Goal: Task Accomplishment & Management: Complete application form

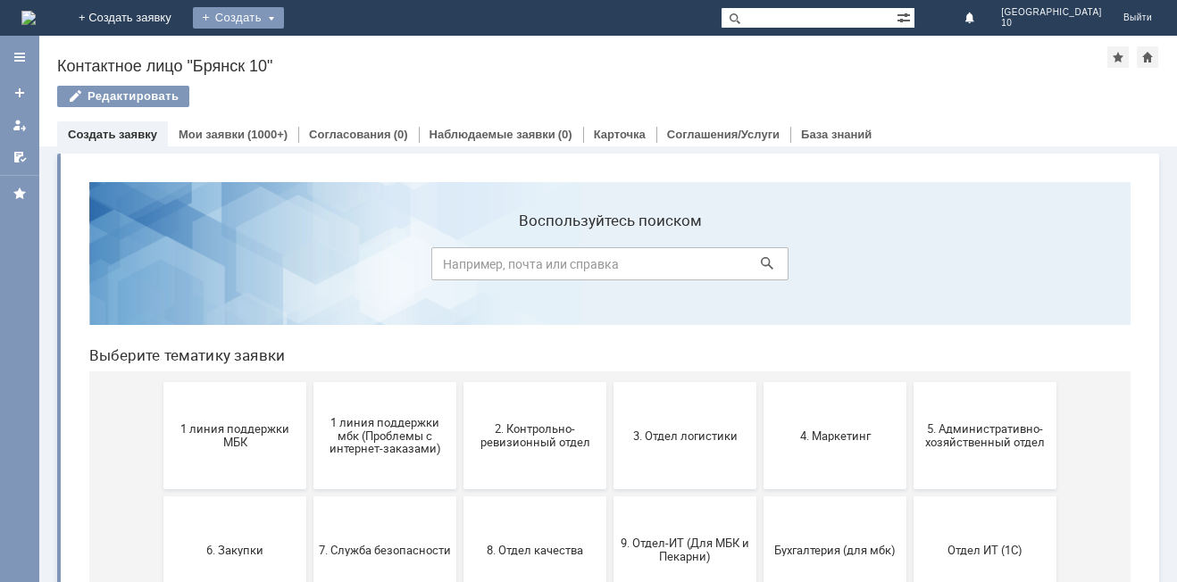
click at [284, 16] on div "Создать" at bounding box center [238, 17] width 91 height 21
click at [332, 51] on link "Заявка" at bounding box center [264, 53] width 136 height 21
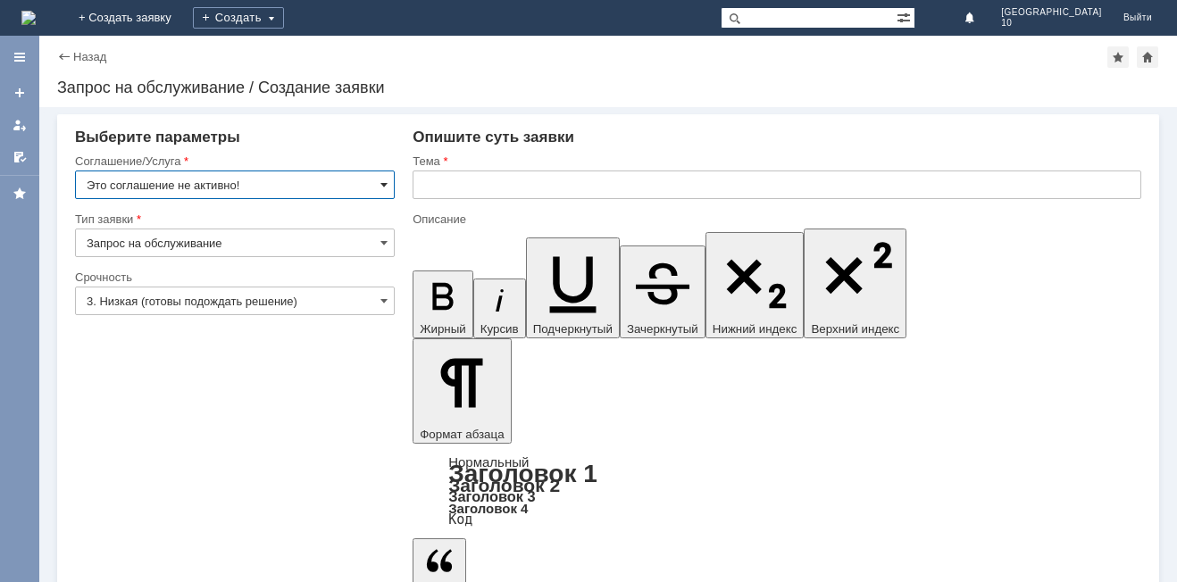
click at [380, 187] on div "Это соглашение не активно!" at bounding box center [235, 185] width 320 height 29
click at [380, 179] on input "Это соглашение не активно!" at bounding box center [235, 185] width 320 height 29
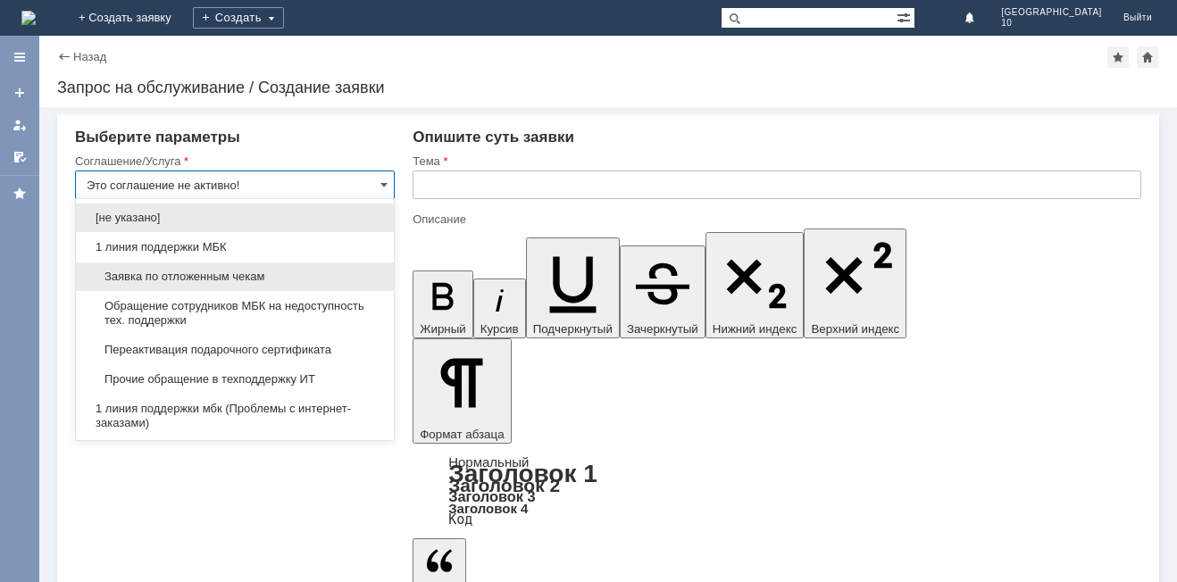
click at [191, 273] on span "Заявка по отложенным чекам" at bounding box center [235, 277] width 296 height 14
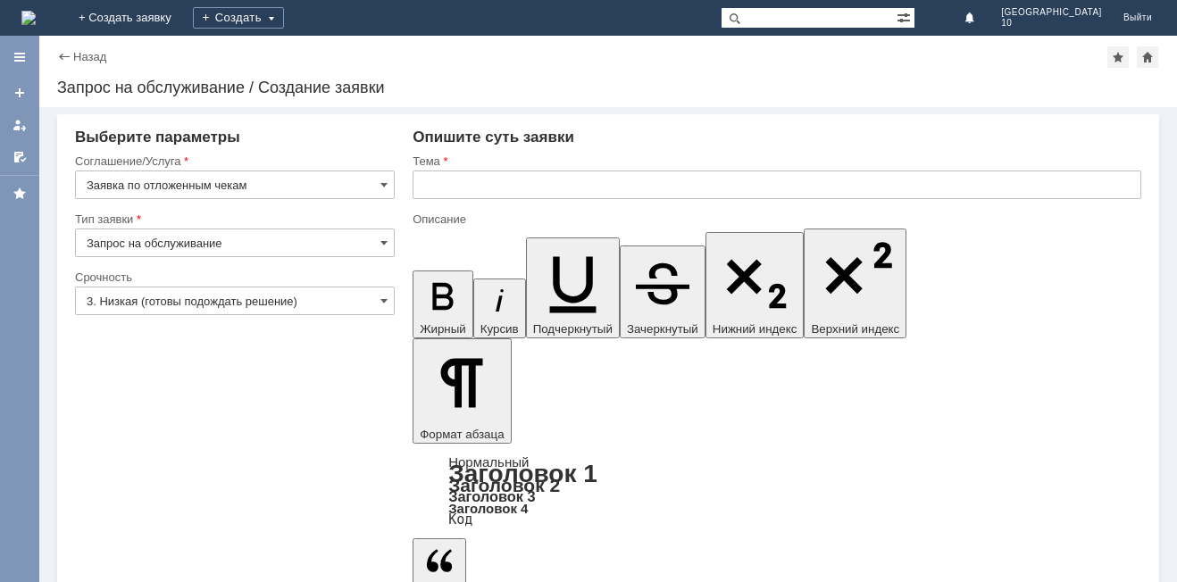
type input "Заявка по отложенным чекам"
click at [381, 304] on span at bounding box center [383, 301] width 7 height 14
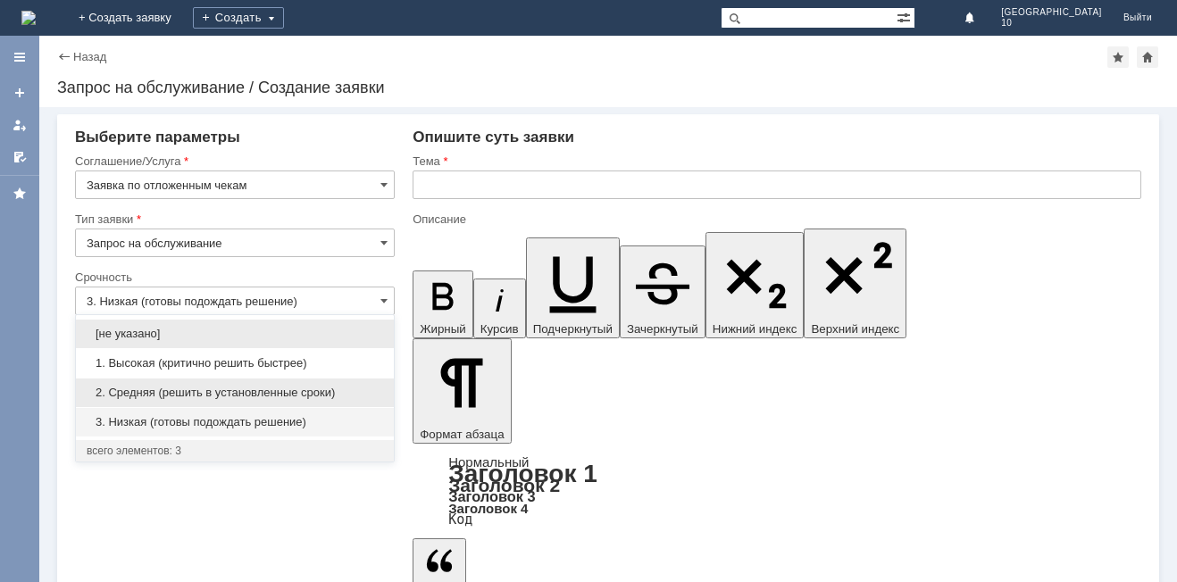
click at [182, 393] on span "2. Средняя (решить в установленные сроки)" at bounding box center [235, 393] width 296 height 14
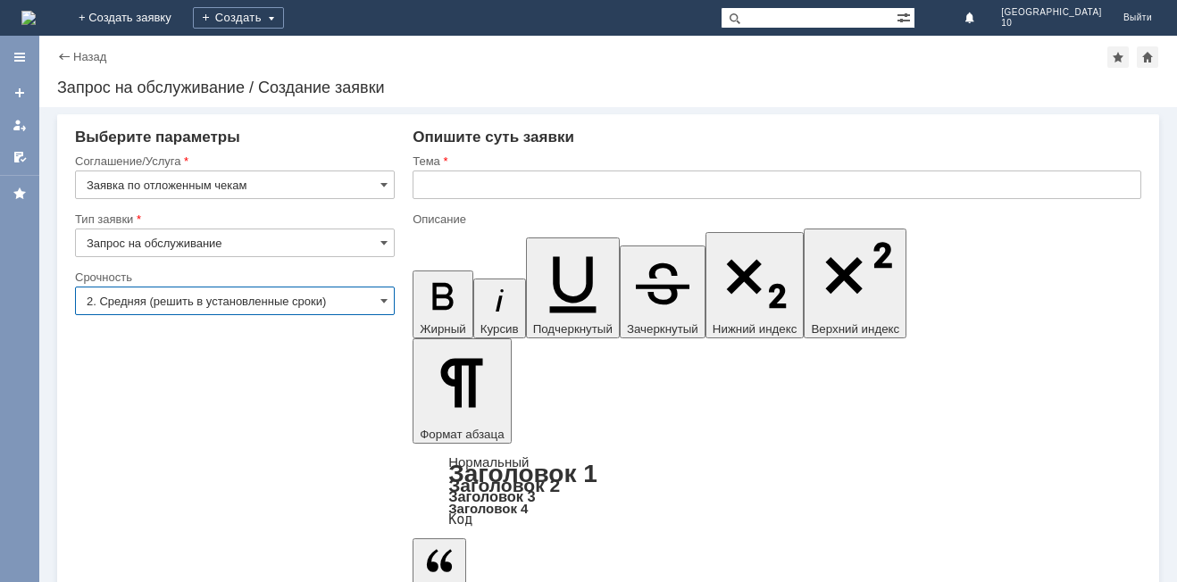
type input "2. Средняя (решить в установленные сроки)"
click at [489, 186] on input "text" at bounding box center [777, 185] width 729 height 29
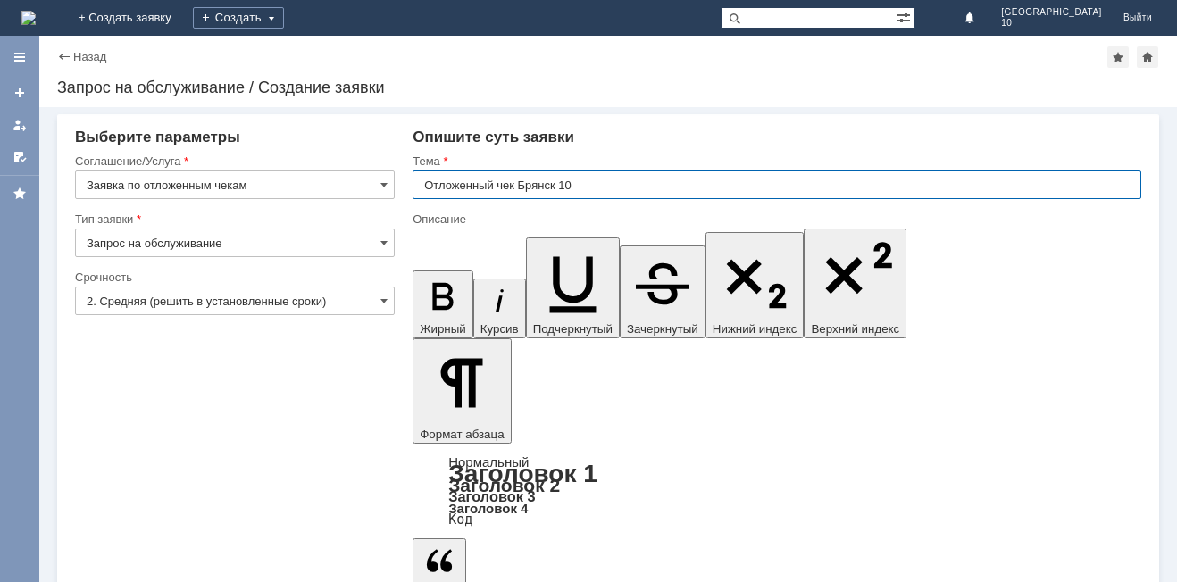
type input "Отложенный чек Брянск 10"
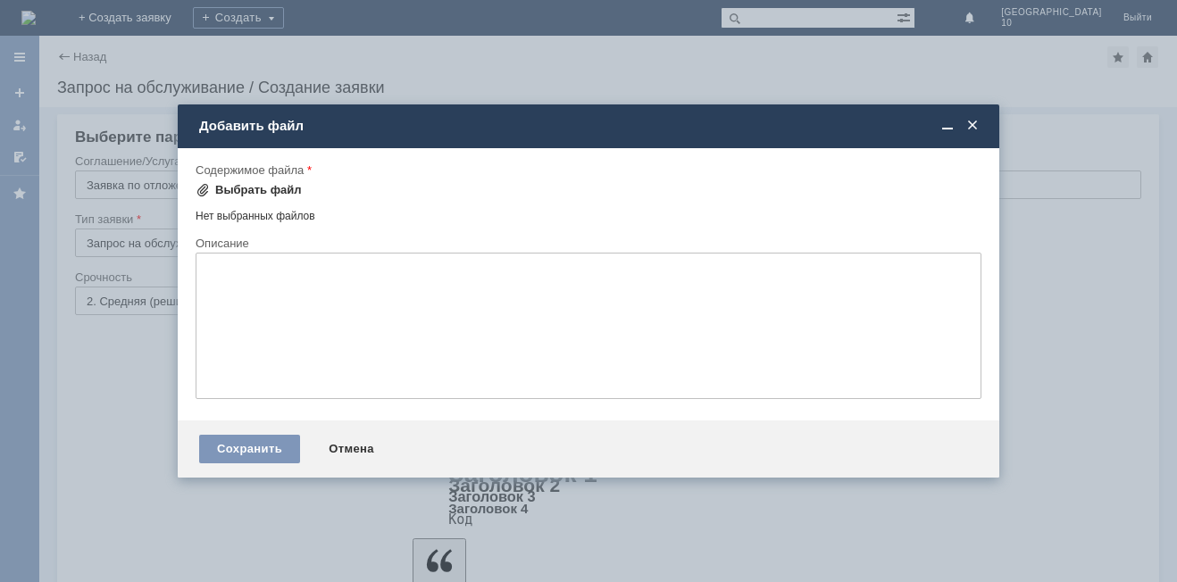
click at [238, 187] on div "Выбрать файл" at bounding box center [258, 190] width 87 height 14
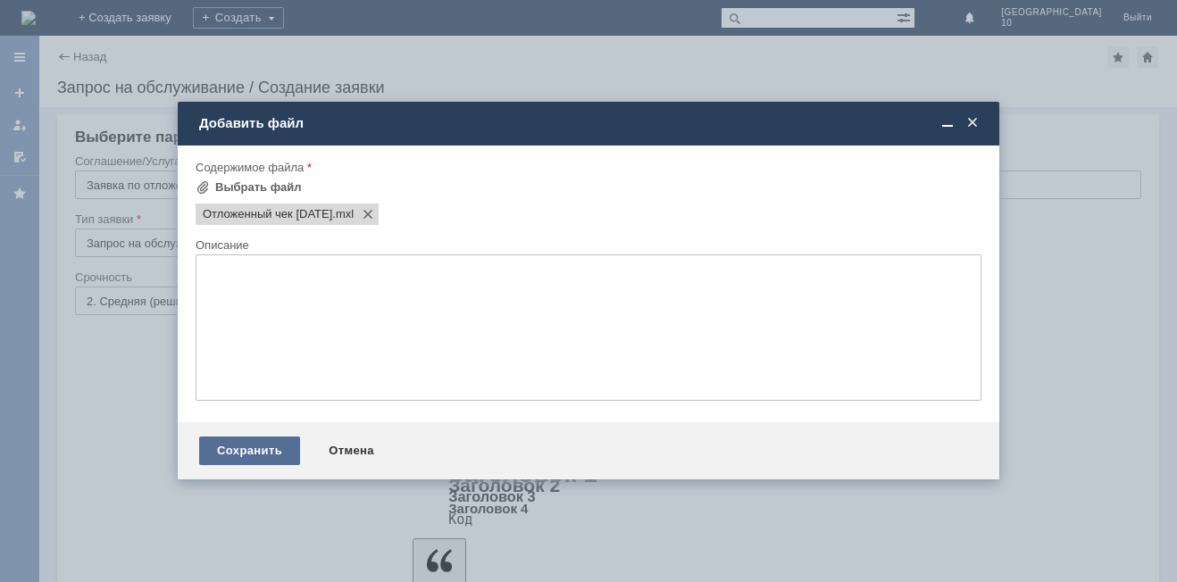
click at [269, 452] on div "Сохранить" at bounding box center [249, 451] width 101 height 29
